Goal: Navigation & Orientation: Find specific page/section

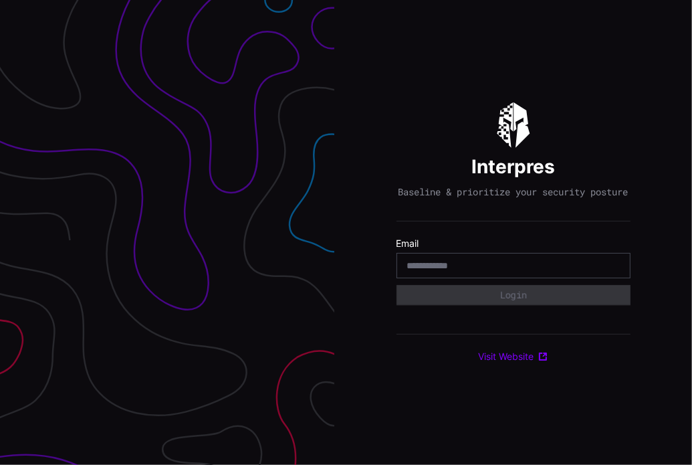
click at [543, 271] on input "email" at bounding box center [513, 265] width 213 height 12
type input "**********"
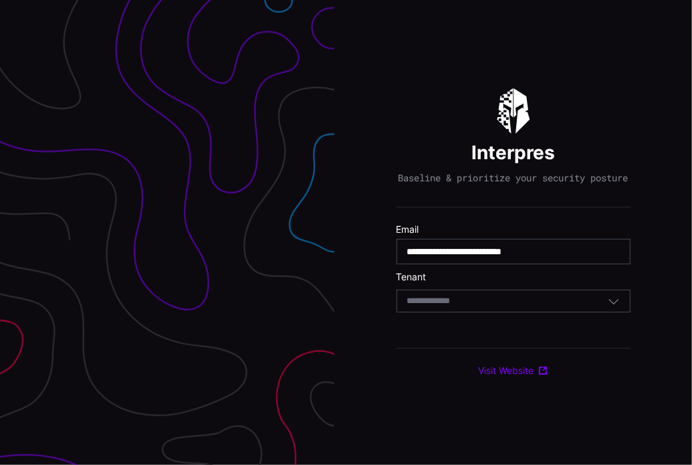
click at [513, 307] on div "Select Tenant" at bounding box center [507, 301] width 201 height 12
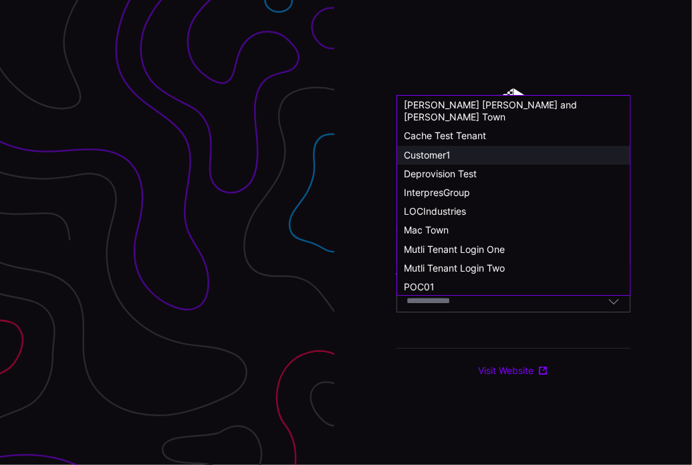
click at [441, 149] on span "Customer1" at bounding box center [427, 154] width 47 height 11
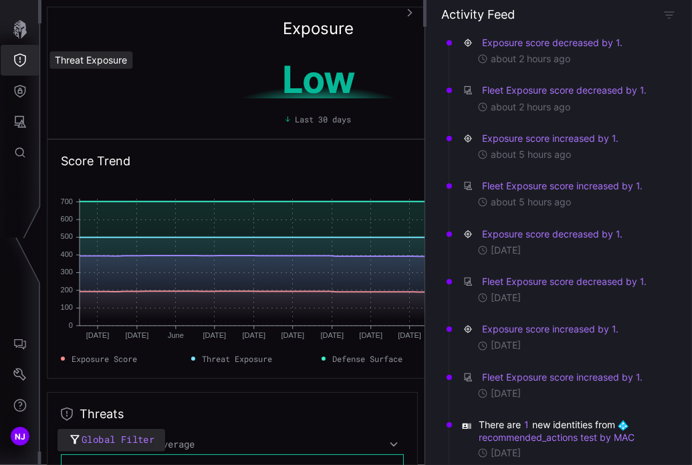
click at [21, 51] on button "Threat Exposure" at bounding box center [20, 60] width 39 height 31
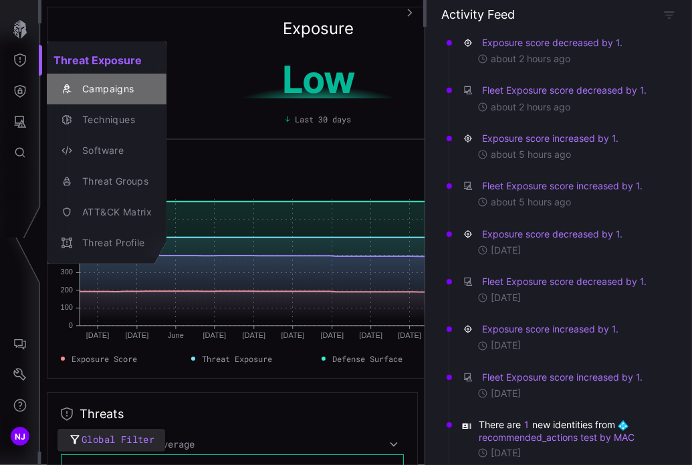
click at [102, 91] on div "Campaigns" at bounding box center [114, 89] width 76 height 17
